Goal: Entertainment & Leisure: Consume media (video, audio)

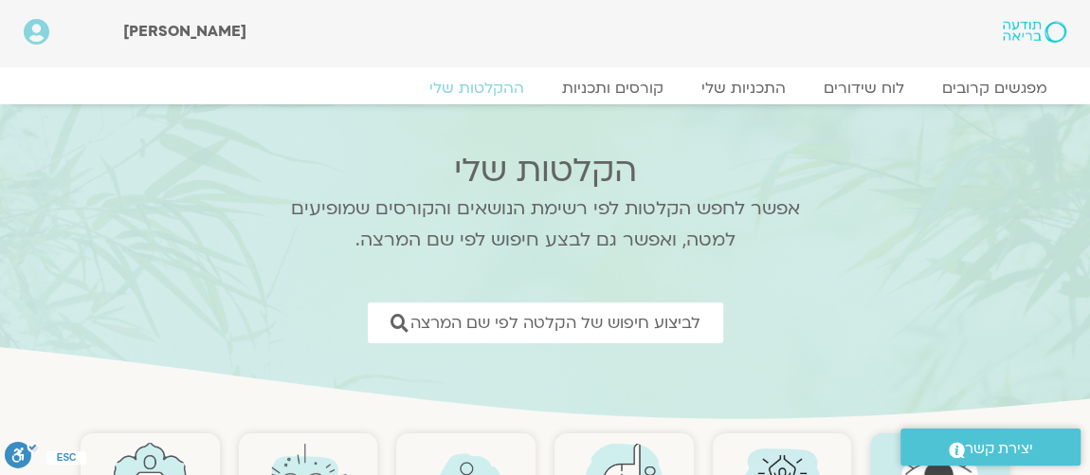
scroll to position [115, 0]
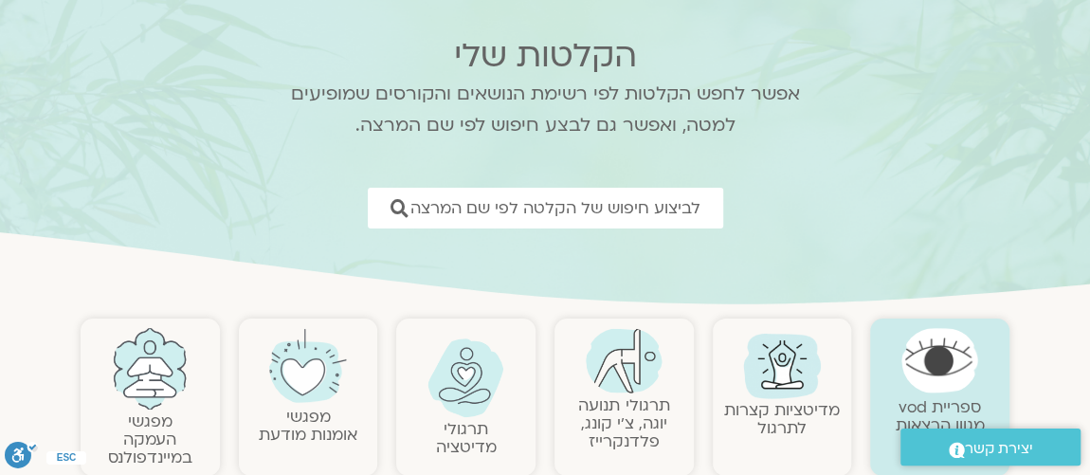
click at [628, 369] on img at bounding box center [624, 360] width 77 height 65
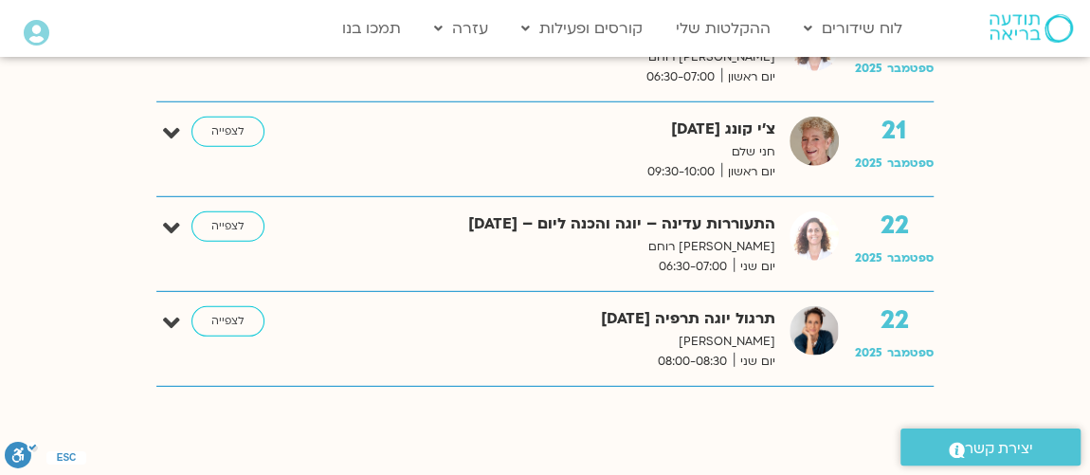
scroll to position [2641, 0]
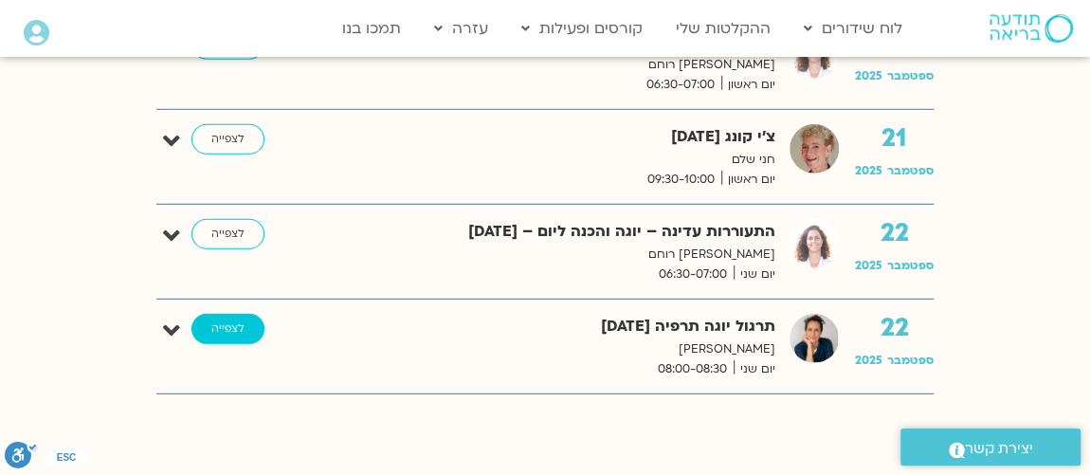
click at [226, 314] on link "לצפייה" at bounding box center [227, 329] width 73 height 30
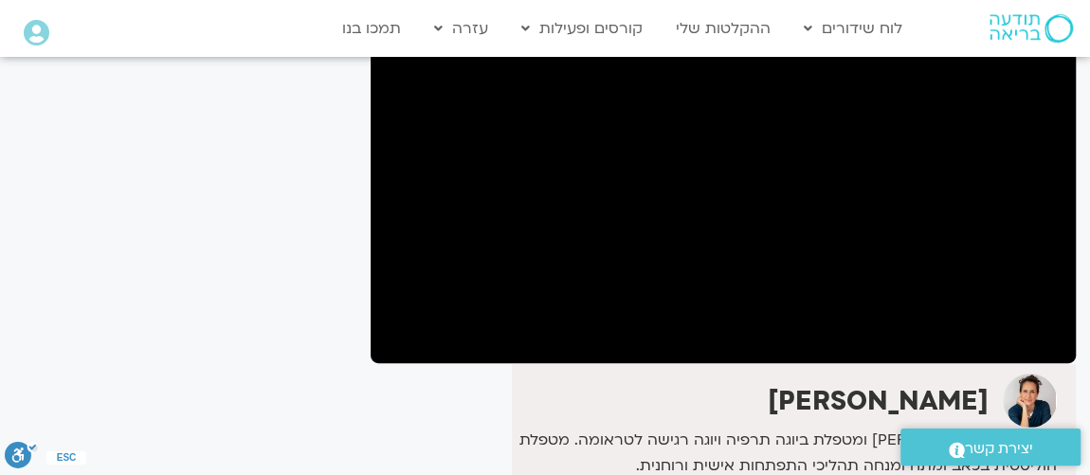
scroll to position [344, 0]
